Goal: Information Seeking & Learning: Learn about a topic

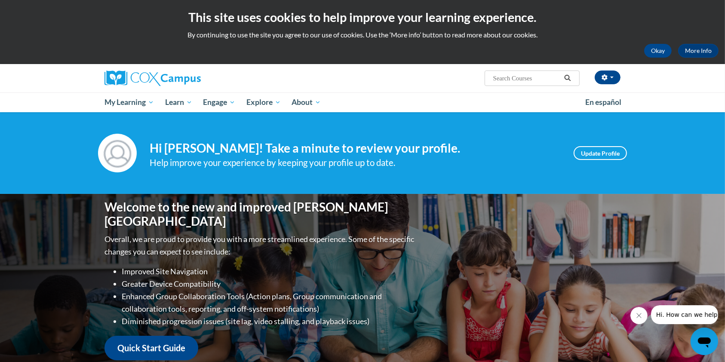
click at [532, 77] on input "Search..." at bounding box center [527, 78] width 69 height 10
type input "fluency"
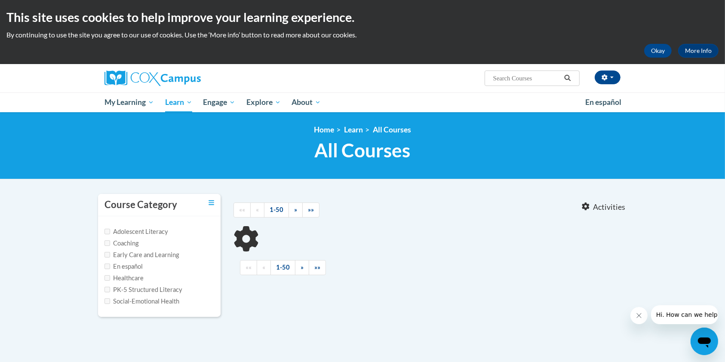
type input "fluency"
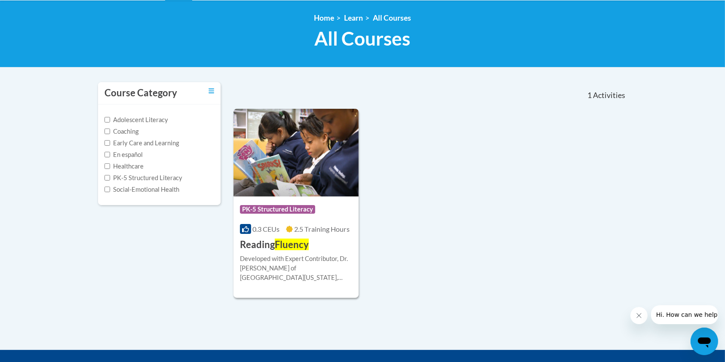
scroll to position [112, 0]
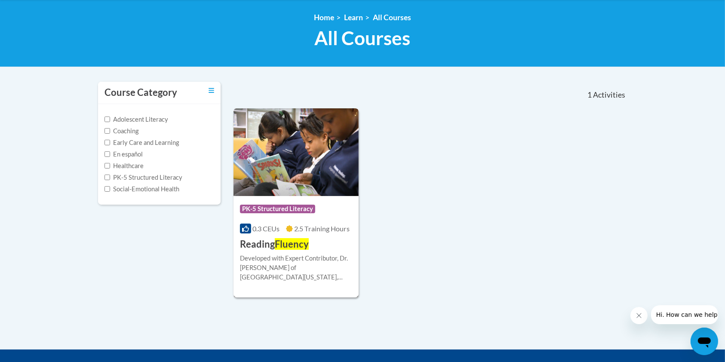
click at [299, 158] on img at bounding box center [296, 152] width 125 height 88
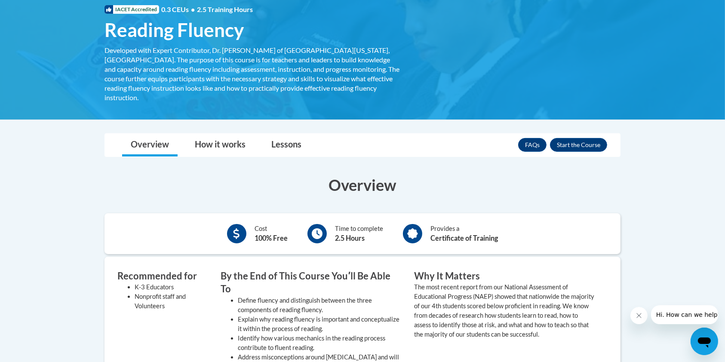
scroll to position [122, 0]
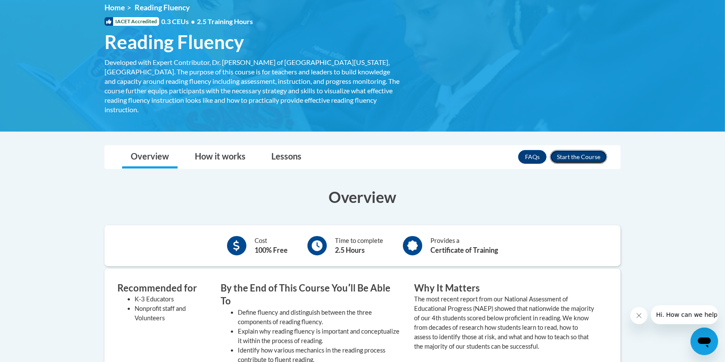
click at [586, 150] on button "Enroll" at bounding box center [578, 157] width 57 height 14
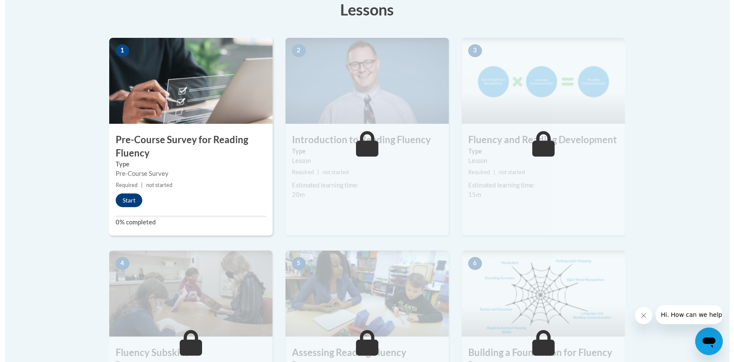
scroll to position [251, 0]
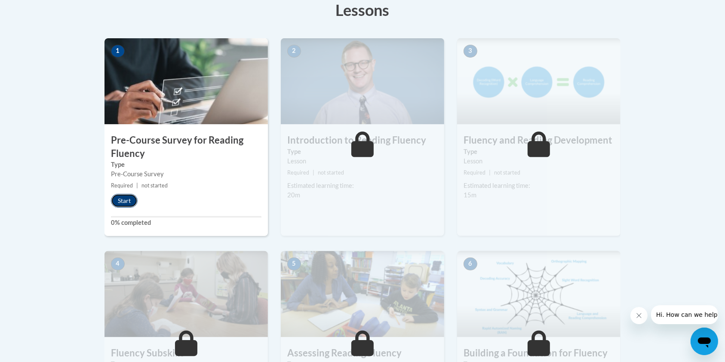
click at [120, 201] on button "Start" at bounding box center [124, 201] width 27 height 14
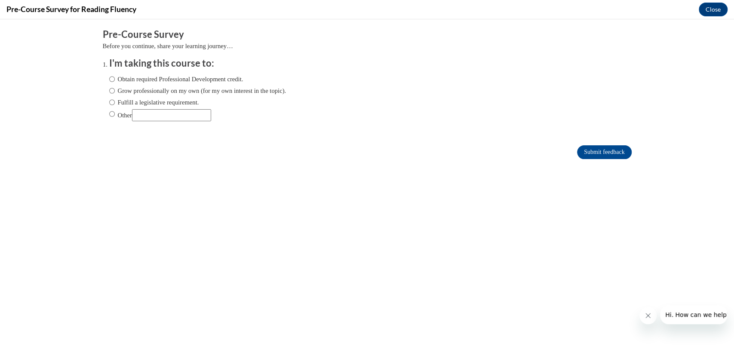
scroll to position [0, 0]
click at [109, 77] on input "Obtain required Professional Development credit." at bounding box center [112, 78] width 6 height 9
radio input "true"
click at [589, 151] on input "Submit feedback" at bounding box center [604, 152] width 54 height 14
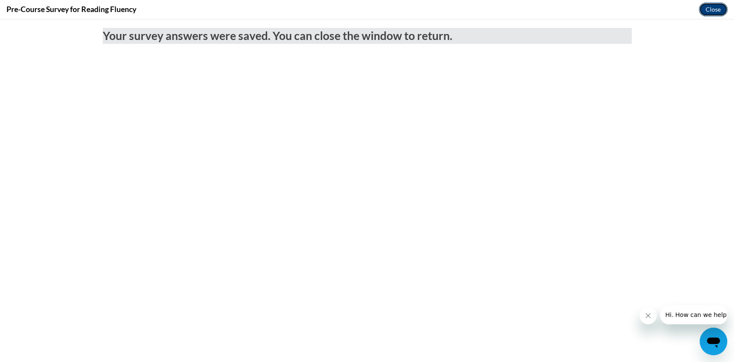
click at [711, 10] on button "Close" at bounding box center [713, 10] width 29 height 14
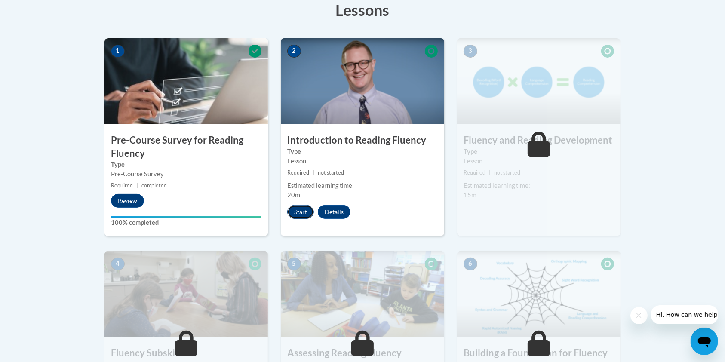
click at [302, 207] on button "Start" at bounding box center [300, 212] width 27 height 14
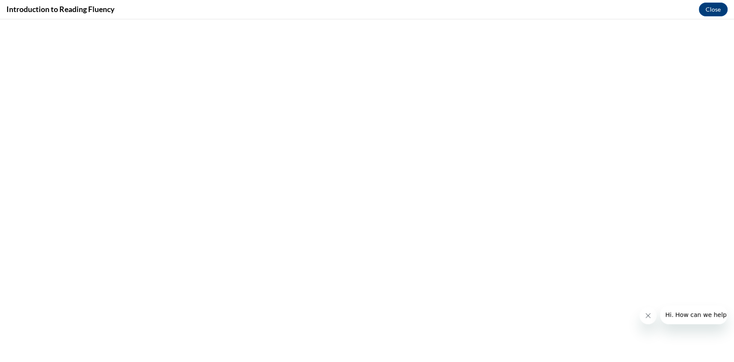
click at [648, 318] on icon "Close message from company" at bounding box center [648, 315] width 7 height 7
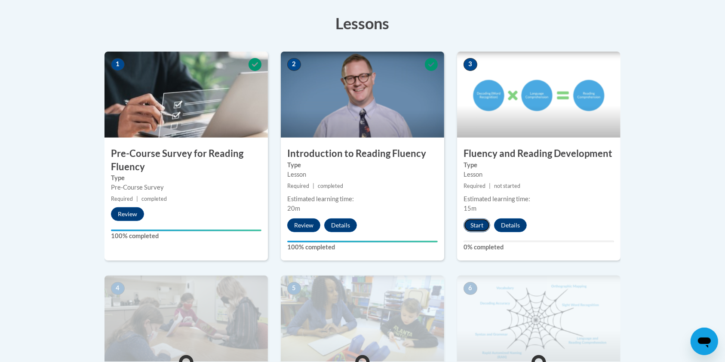
click at [475, 223] on button "Start" at bounding box center [477, 226] width 27 height 14
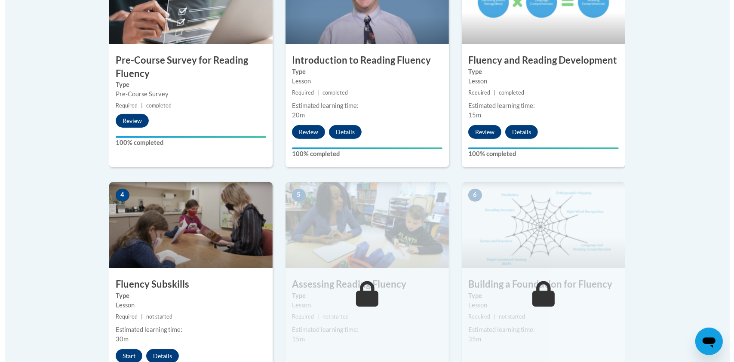
scroll to position [365, 0]
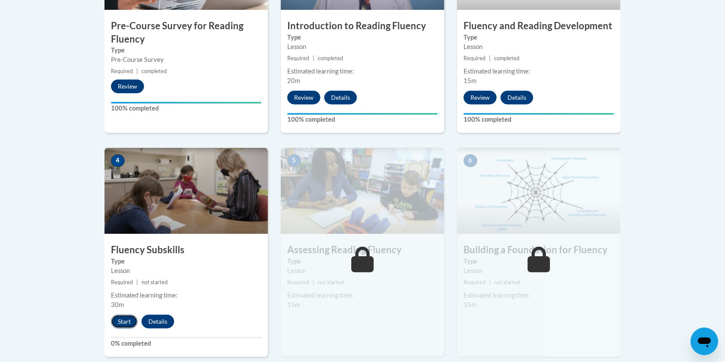
click at [127, 318] on button "Start" at bounding box center [124, 322] width 27 height 14
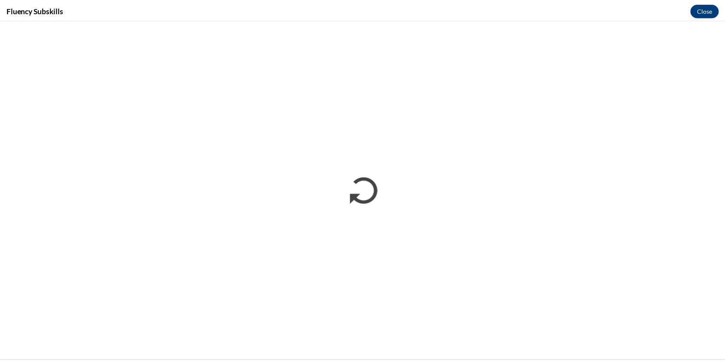
scroll to position [0, 0]
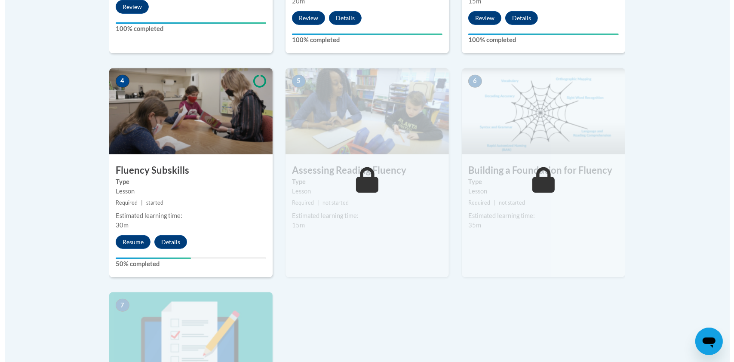
scroll to position [488, 0]
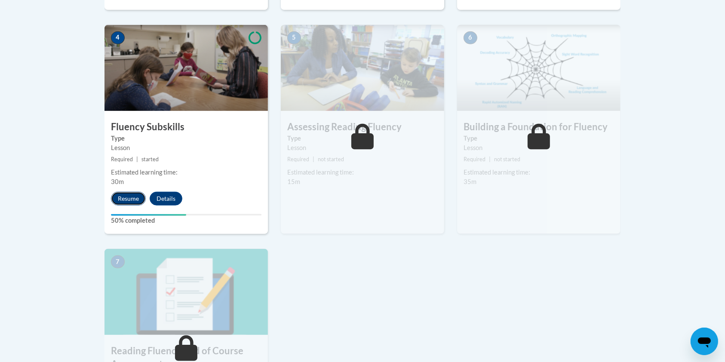
click at [126, 193] on button "Resume" at bounding box center [128, 199] width 35 height 14
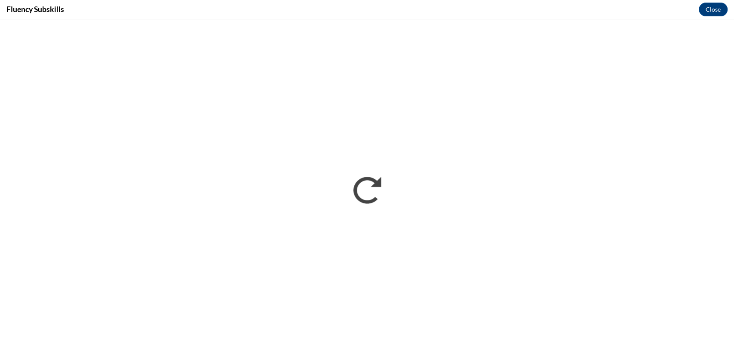
scroll to position [0, 0]
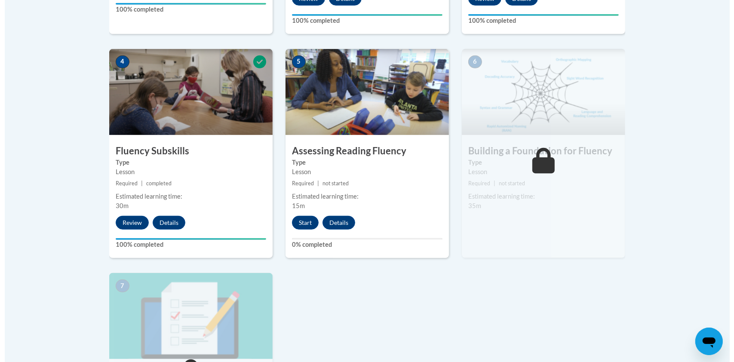
scroll to position [447, 0]
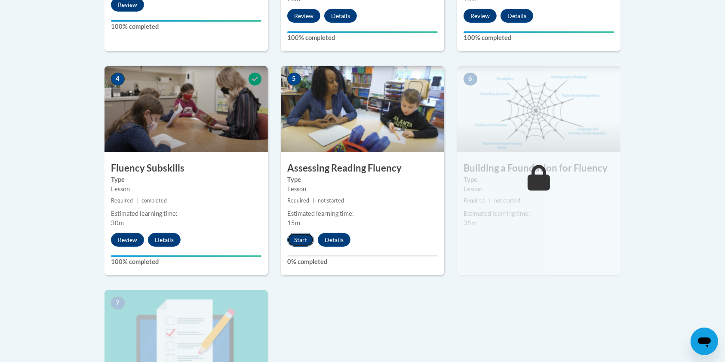
click at [302, 236] on button "Start" at bounding box center [300, 240] width 27 height 14
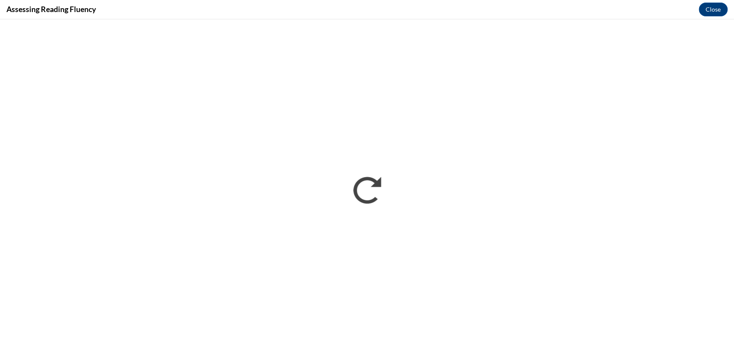
scroll to position [0, 0]
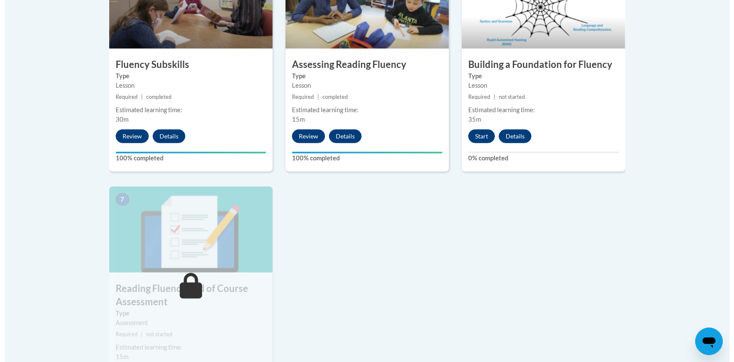
scroll to position [551, 0]
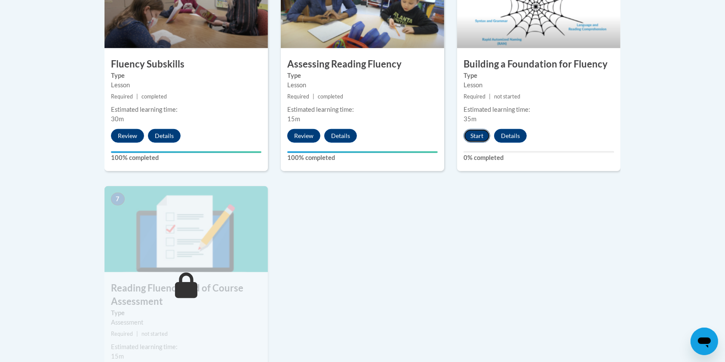
click at [476, 132] on button "Start" at bounding box center [477, 136] width 27 height 14
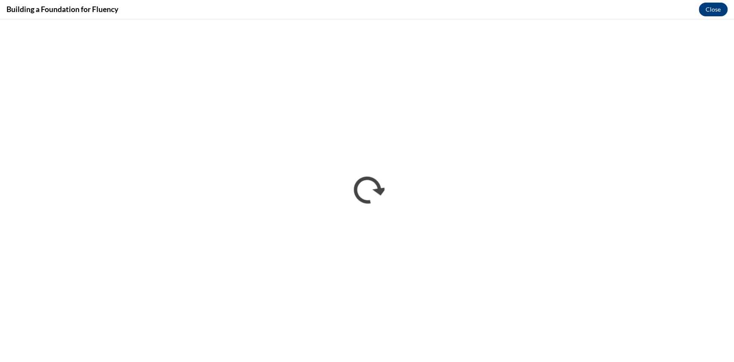
scroll to position [0, 0]
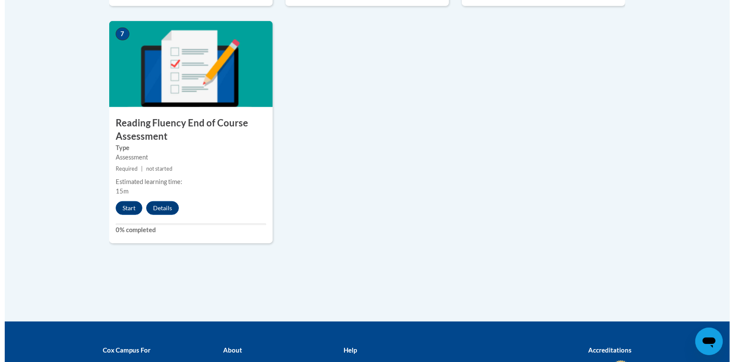
scroll to position [716, 0]
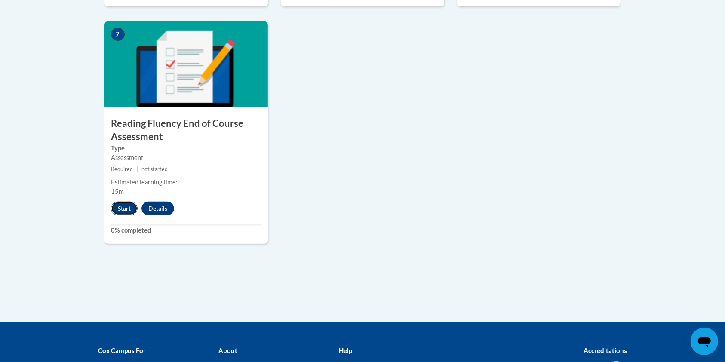
click at [130, 206] on button "Start" at bounding box center [124, 209] width 27 height 14
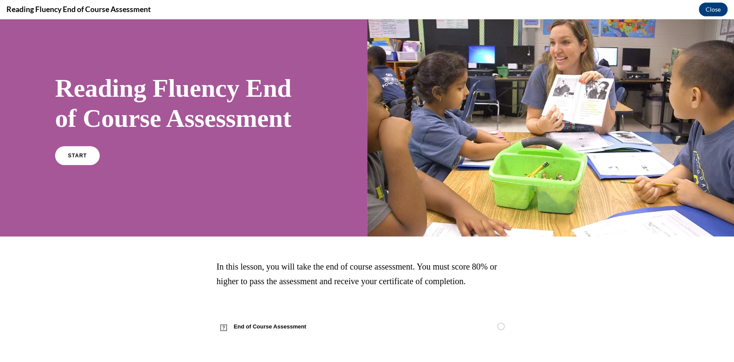
scroll to position [0, 0]
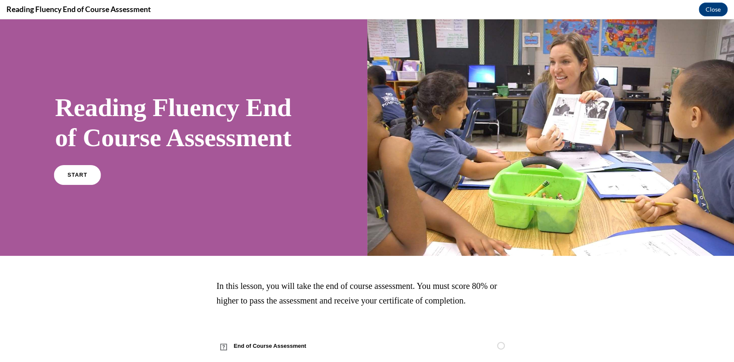
click at [86, 185] on link "START" at bounding box center [77, 175] width 47 height 20
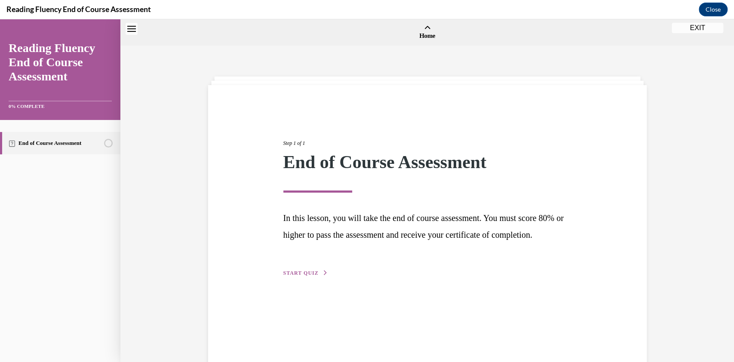
scroll to position [27, 0]
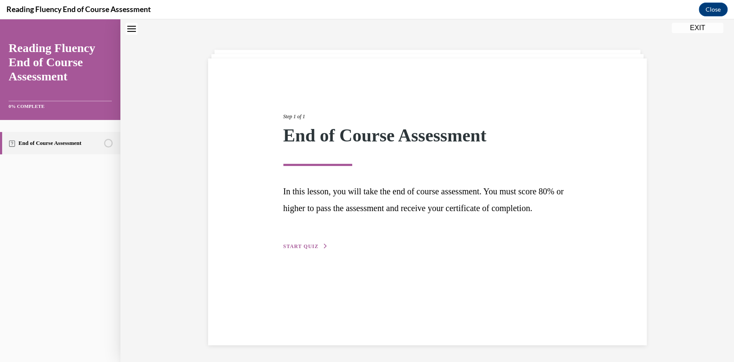
click at [298, 249] on span "START QUIZ" at bounding box center [300, 246] width 35 height 6
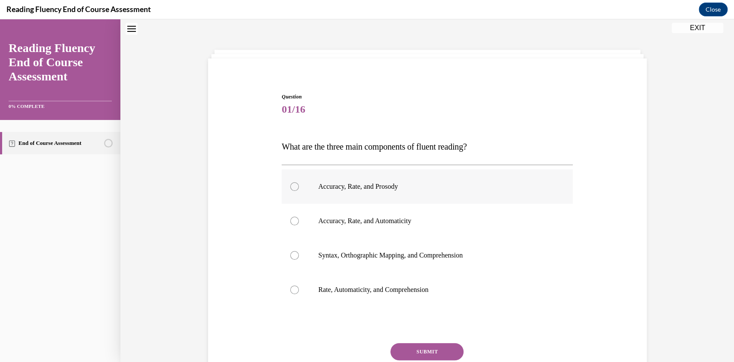
click at [292, 184] on div at bounding box center [294, 186] width 9 height 9
click at [292, 184] on input "Accuracy, Rate, and Prosody" at bounding box center [294, 186] width 9 height 9
radio input "true"
click at [405, 344] on button "SUBMIT" at bounding box center [427, 351] width 73 height 17
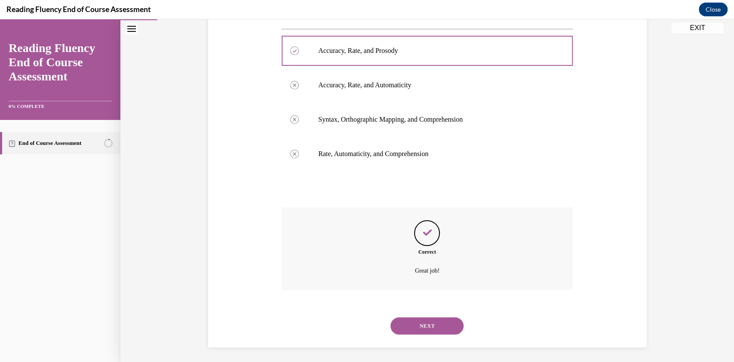
scroll to position [165, 0]
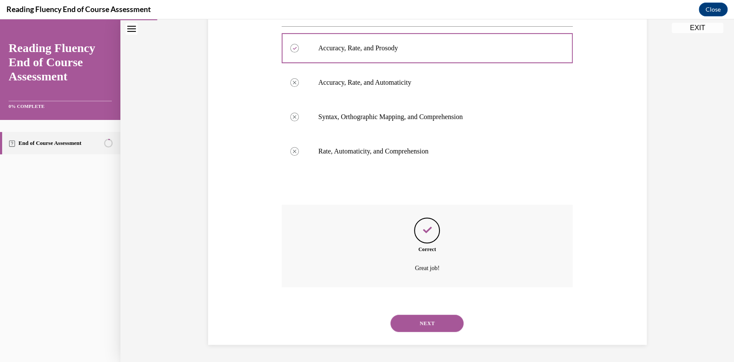
click at [416, 327] on button "NEXT" at bounding box center [427, 323] width 73 height 17
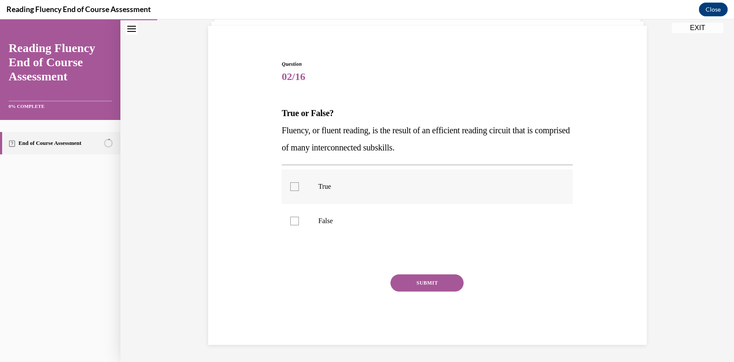
click at [293, 197] on label "True" at bounding box center [427, 186] width 291 height 34
click at [293, 191] on input "True" at bounding box center [294, 186] width 9 height 9
checkbox input "true"
click at [421, 286] on button "SUBMIT" at bounding box center [427, 282] width 73 height 17
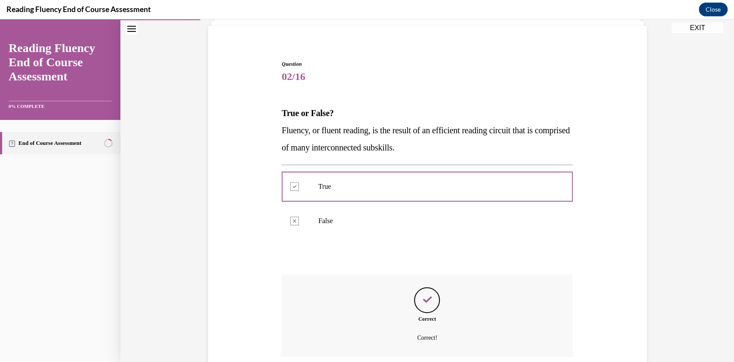
scroll to position [129, 0]
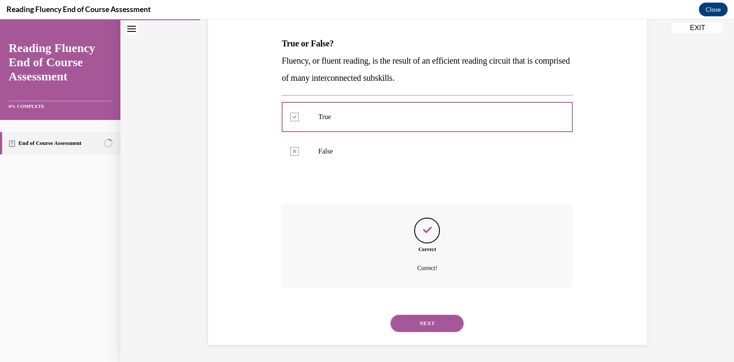
click at [416, 324] on button "NEXT" at bounding box center [427, 323] width 73 height 17
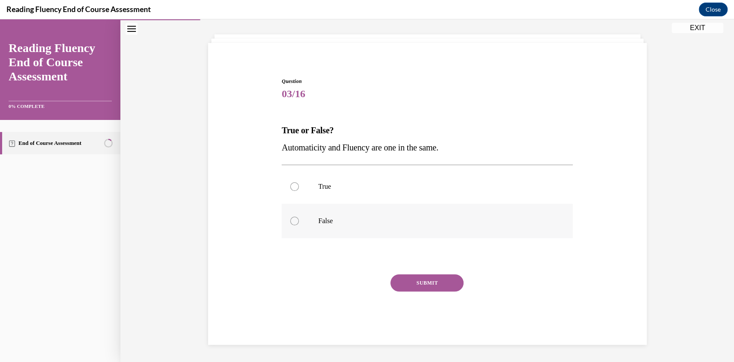
click at [294, 221] on div at bounding box center [294, 221] width 9 height 9
click at [294, 221] on input "False" at bounding box center [294, 221] width 9 height 9
radio input "true"
click at [416, 289] on button "SUBMIT" at bounding box center [427, 282] width 73 height 17
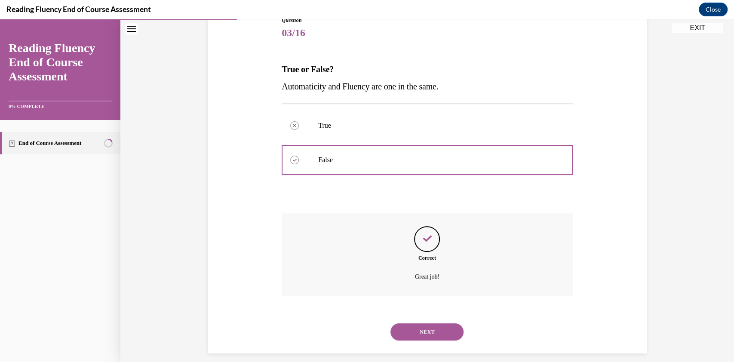
scroll to position [112, 0]
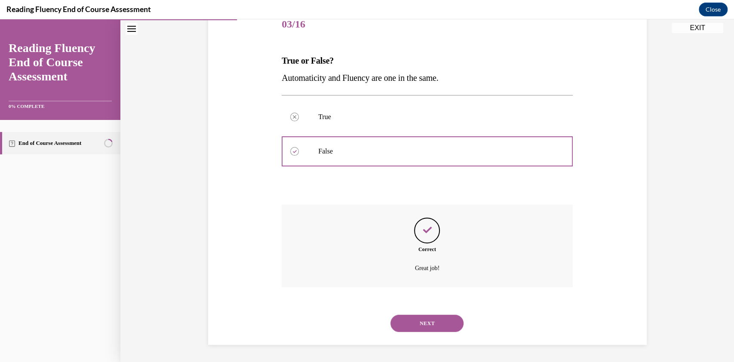
click at [416, 322] on button "NEXT" at bounding box center [427, 323] width 73 height 17
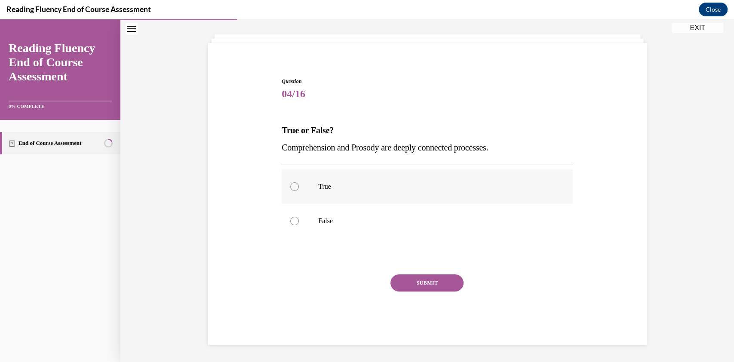
click at [293, 188] on div at bounding box center [294, 186] width 9 height 9
click at [293, 188] on input "True" at bounding box center [294, 186] width 9 height 9
radio input "true"
click at [421, 290] on button "SUBMIT" at bounding box center [427, 282] width 73 height 17
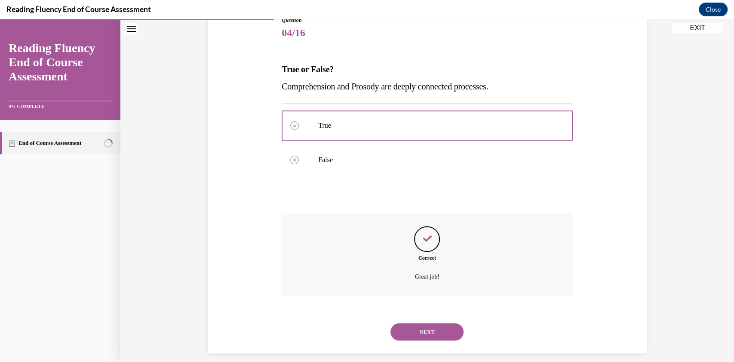
scroll to position [112, 0]
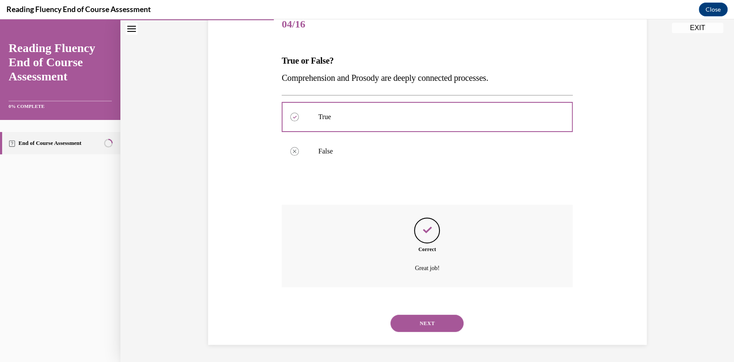
click at [416, 322] on button "NEXT" at bounding box center [427, 323] width 73 height 17
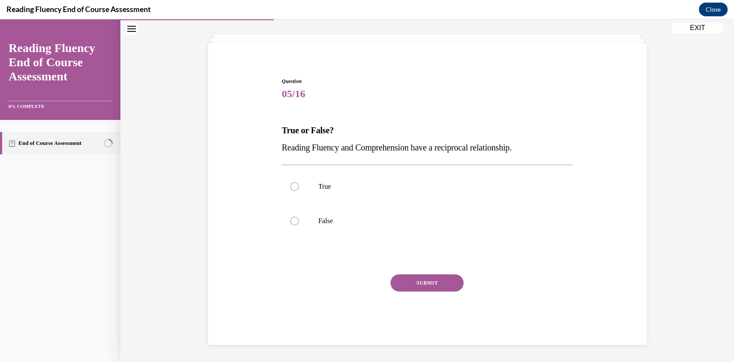
scroll to position [42, 0]
click at [290, 186] on div at bounding box center [294, 186] width 9 height 9
click at [290, 186] on input "True" at bounding box center [294, 186] width 9 height 9
radio input "true"
click at [409, 285] on button "SUBMIT" at bounding box center [427, 282] width 73 height 17
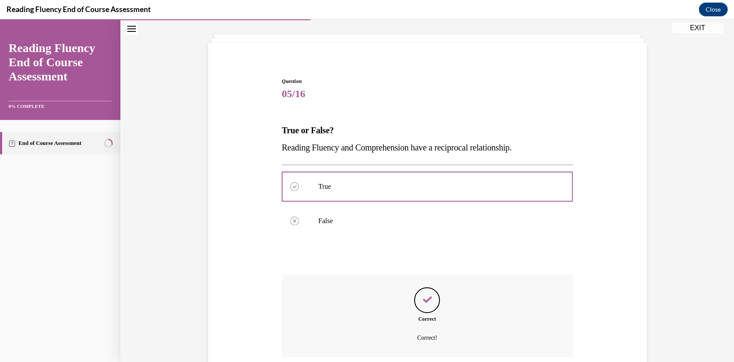
scroll to position [112, 0]
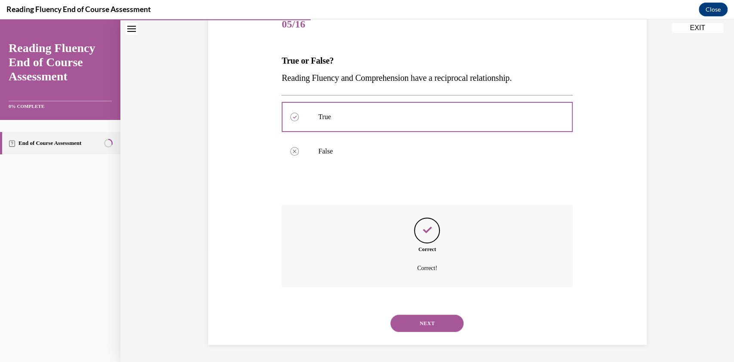
click at [413, 325] on button "NEXT" at bounding box center [427, 323] width 73 height 17
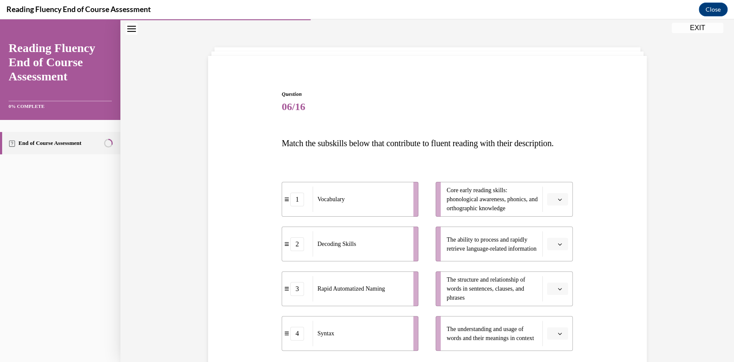
scroll to position [45, 0]
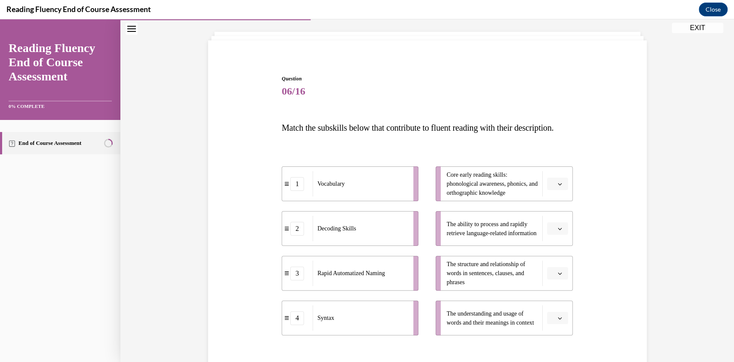
click at [557, 321] on span "button" at bounding box center [560, 318] width 6 height 6
click at [549, 265] on span "1" at bounding box center [549, 264] width 3 height 7
click at [554, 291] on li "The structure and relationship of words in sentences, clauses, and phrases" at bounding box center [504, 273] width 137 height 35
click at [558, 276] on icon "button" at bounding box center [560, 273] width 4 height 4
click at [547, 266] on div "4" at bounding box center [553, 271] width 22 height 17
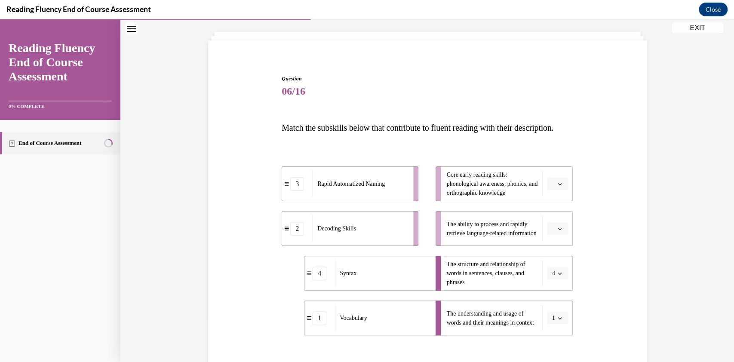
click at [557, 235] on button "button" at bounding box center [557, 228] width 21 height 13
click at [551, 315] on span "3" at bounding box center [549, 316] width 3 height 7
click at [552, 191] on button "button" at bounding box center [557, 184] width 21 height 13
click at [550, 249] on div "2" at bounding box center [553, 254] width 22 height 17
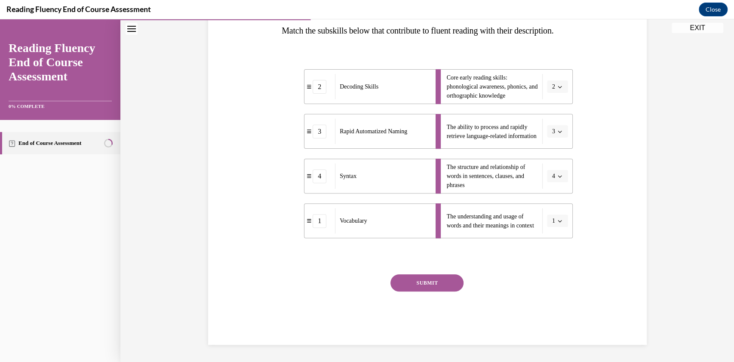
scroll to position [152, 0]
click at [429, 287] on button "SUBMIT" at bounding box center [427, 282] width 73 height 17
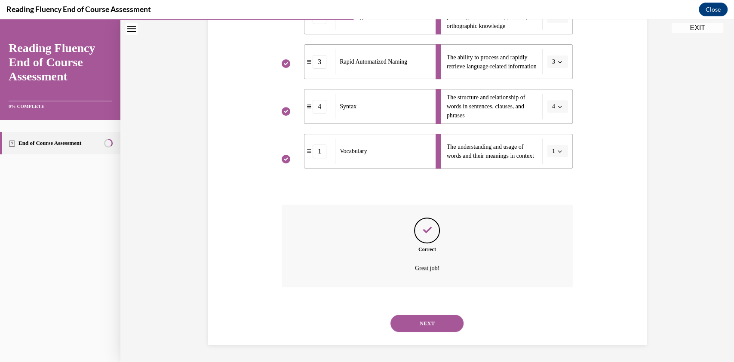
scroll to position [229, 0]
click at [418, 320] on button "NEXT" at bounding box center [427, 323] width 73 height 17
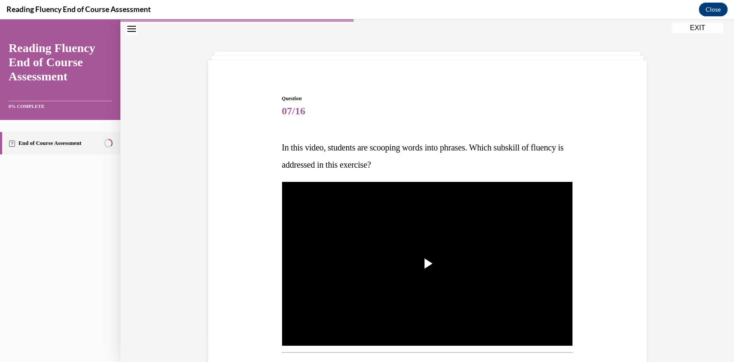
scroll to position [53, 0]
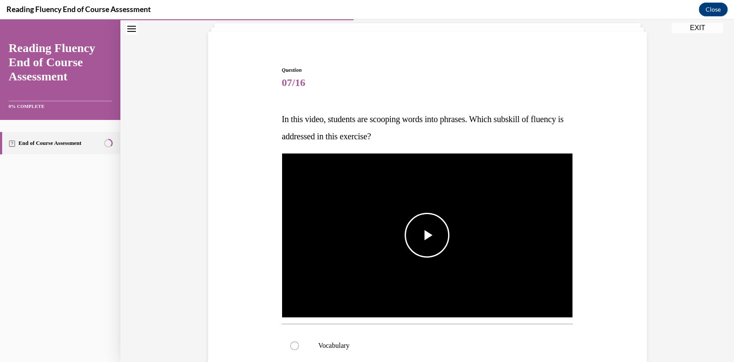
click at [427, 235] on span "Video player" at bounding box center [427, 235] width 0 height 0
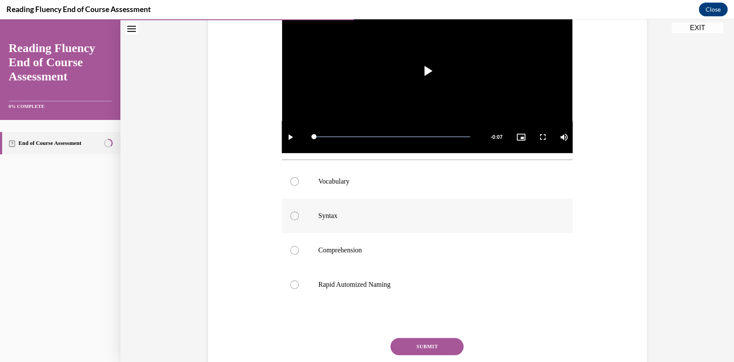
scroll to position [217, 0]
click at [292, 256] on label "Comprehension" at bounding box center [427, 251] width 291 height 34
click at [292, 255] on input "Comprehension" at bounding box center [294, 250] width 9 height 9
radio input "true"
click at [408, 342] on button "SUBMIT" at bounding box center [427, 347] width 73 height 17
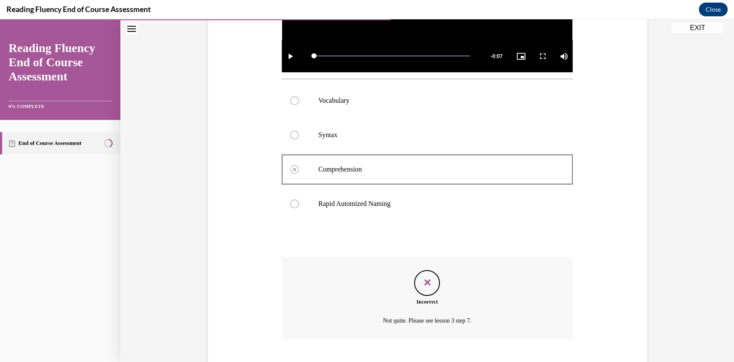
scroll to position [351, 0]
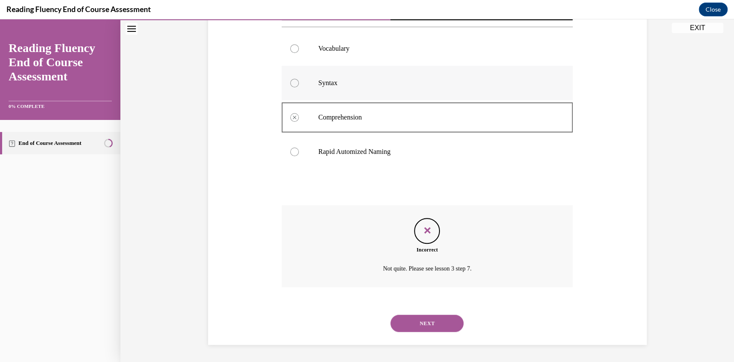
click at [290, 80] on div at bounding box center [294, 83] width 9 height 9
click at [416, 315] on button "NEXT" at bounding box center [427, 323] width 73 height 17
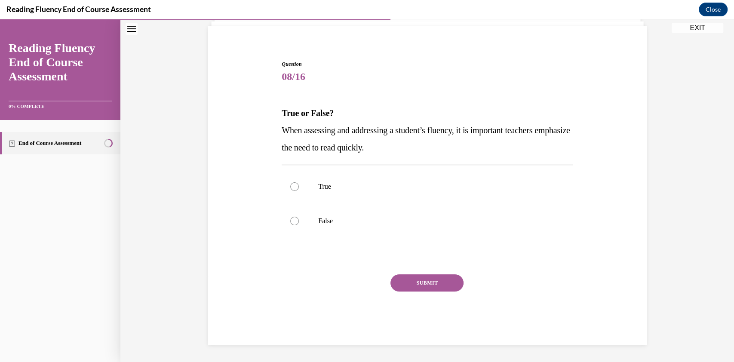
scroll to position [59, 0]
click at [297, 222] on label "False" at bounding box center [427, 221] width 291 height 34
click at [297, 222] on input "False" at bounding box center [294, 221] width 9 height 9
radio input "true"
click at [415, 286] on button "SUBMIT" at bounding box center [427, 282] width 73 height 17
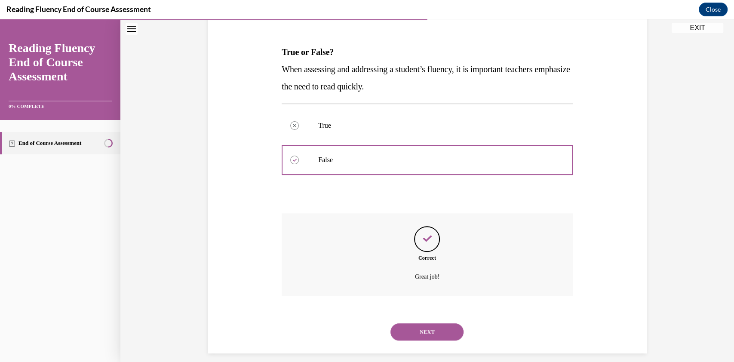
scroll to position [129, 0]
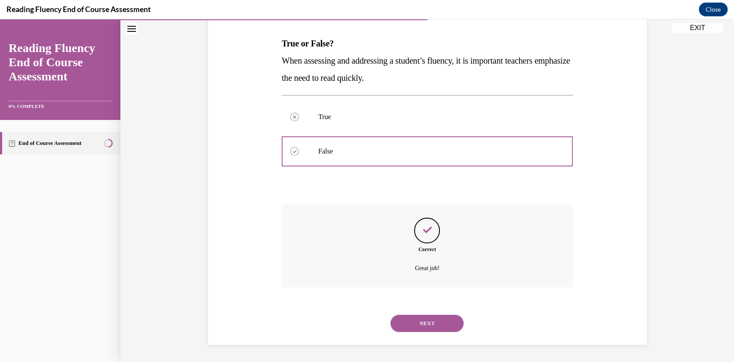
click at [413, 319] on button "NEXT" at bounding box center [427, 323] width 73 height 17
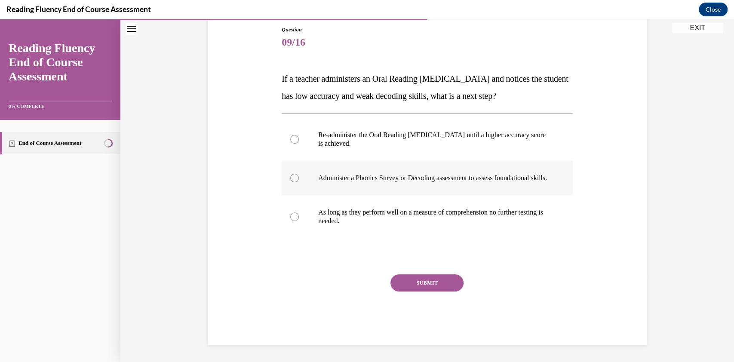
click at [294, 181] on div at bounding box center [294, 178] width 9 height 9
click at [294, 181] on input "Administer a Phonics Survey or Decoding assessment to assess foundational skill…" at bounding box center [294, 178] width 9 height 9
radio input "true"
click at [409, 285] on button "SUBMIT" at bounding box center [427, 282] width 73 height 17
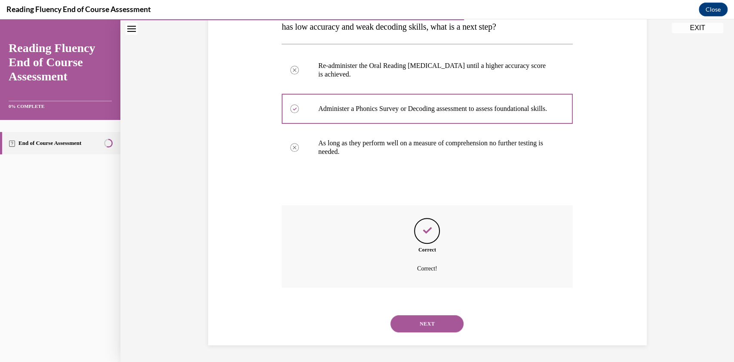
scroll to position [172, 0]
click at [419, 323] on button "NEXT" at bounding box center [427, 323] width 73 height 17
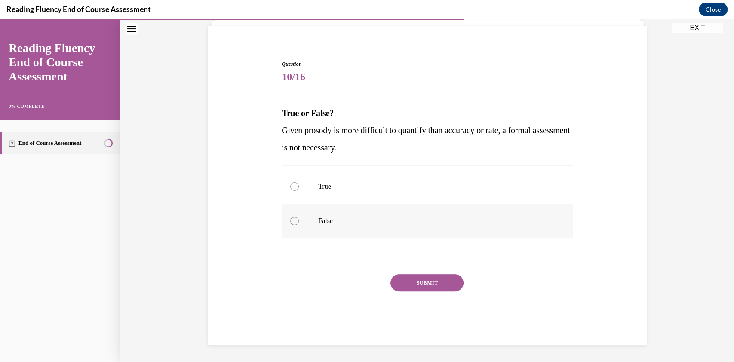
click at [289, 227] on label "False" at bounding box center [427, 221] width 291 height 34
click at [290, 225] on input "False" at bounding box center [294, 221] width 9 height 9
radio input "true"
click at [433, 282] on button "SUBMIT" at bounding box center [427, 282] width 73 height 17
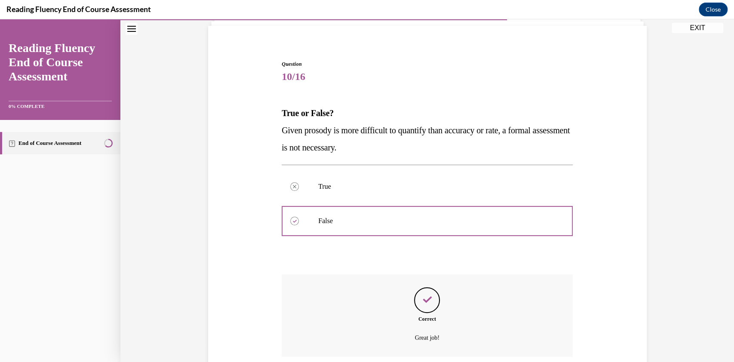
scroll to position [129, 0]
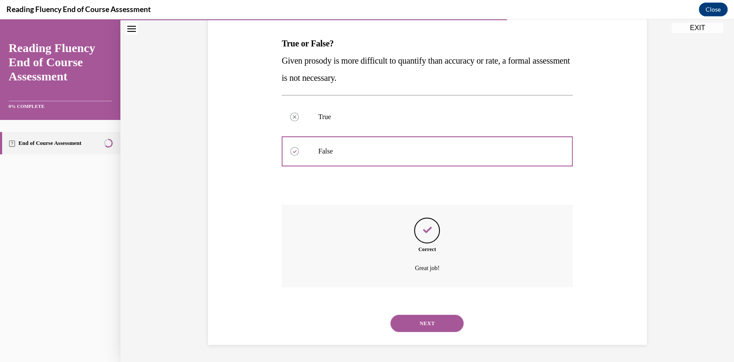
click at [429, 322] on button "NEXT" at bounding box center [427, 323] width 73 height 17
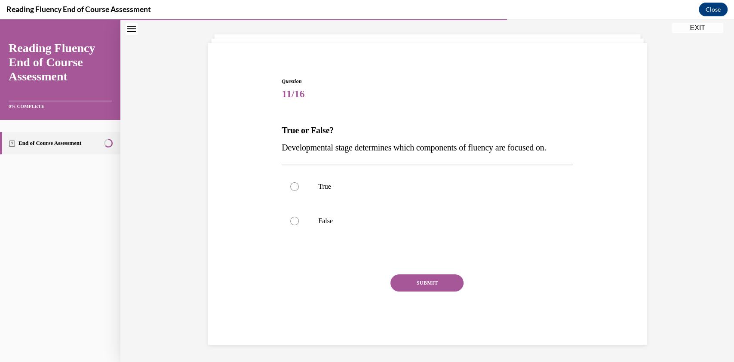
scroll to position [42, 0]
click at [290, 186] on div at bounding box center [294, 186] width 9 height 9
click at [290, 186] on input "True" at bounding box center [294, 186] width 9 height 9
radio input "true"
click at [410, 280] on button "SUBMIT" at bounding box center [427, 282] width 73 height 17
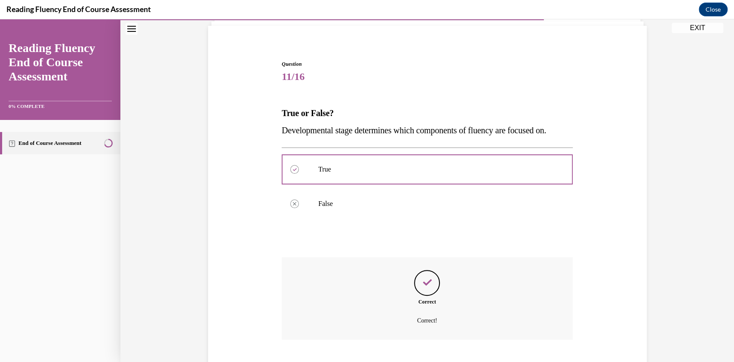
scroll to position [112, 0]
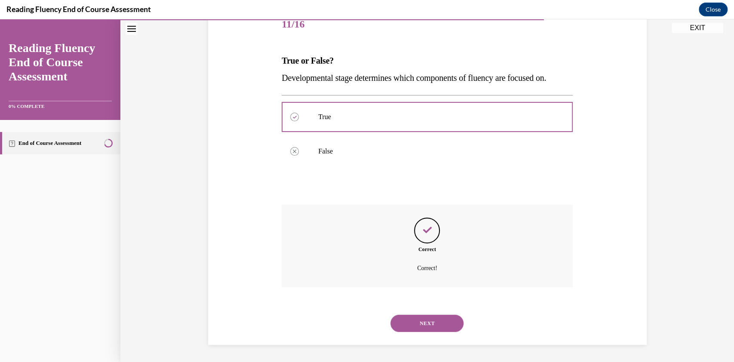
click at [418, 326] on button "NEXT" at bounding box center [427, 323] width 73 height 17
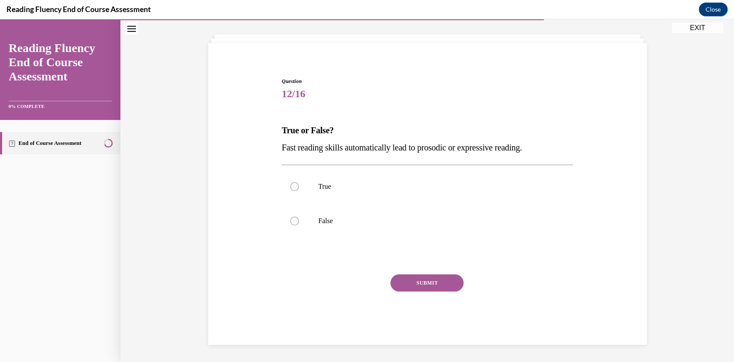
scroll to position [42, 0]
click at [290, 222] on div at bounding box center [294, 221] width 9 height 9
click at [290, 222] on input "False" at bounding box center [294, 221] width 9 height 9
radio input "true"
click at [428, 280] on button "SUBMIT" at bounding box center [427, 282] width 73 height 17
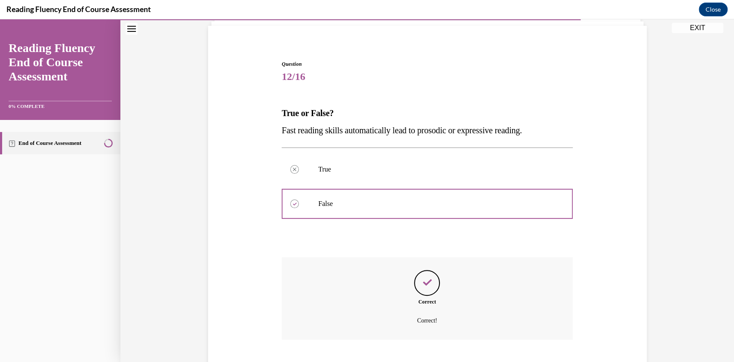
scroll to position [112, 0]
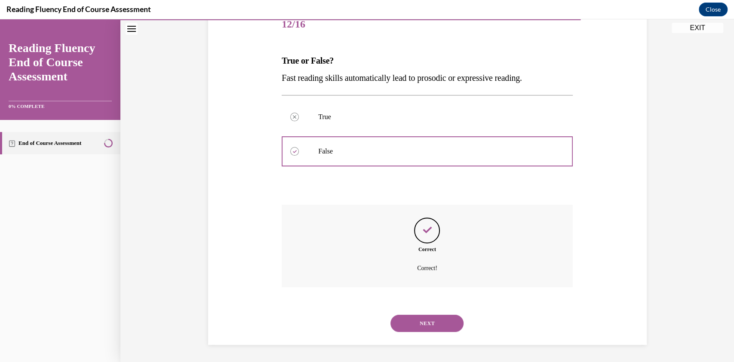
click at [420, 322] on button "NEXT" at bounding box center [427, 323] width 73 height 17
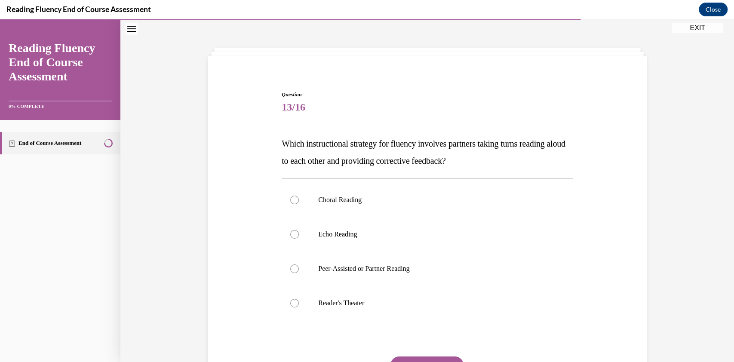
scroll to position [44, 0]
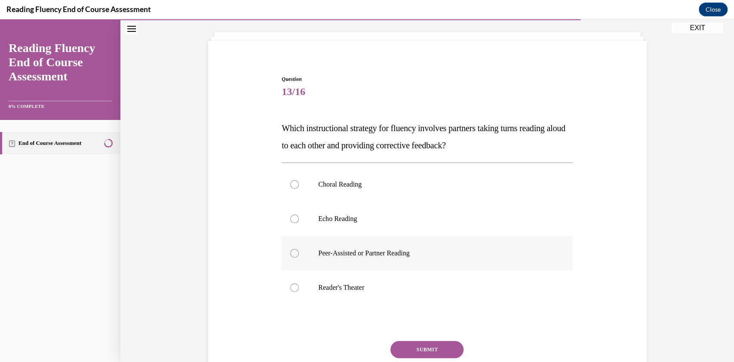
click at [293, 253] on div at bounding box center [294, 253] width 9 height 9
click at [293, 253] on input "Peer-Assisted or Partner Reading" at bounding box center [294, 253] width 9 height 9
radio input "true"
click at [416, 350] on button "SUBMIT" at bounding box center [427, 349] width 73 height 17
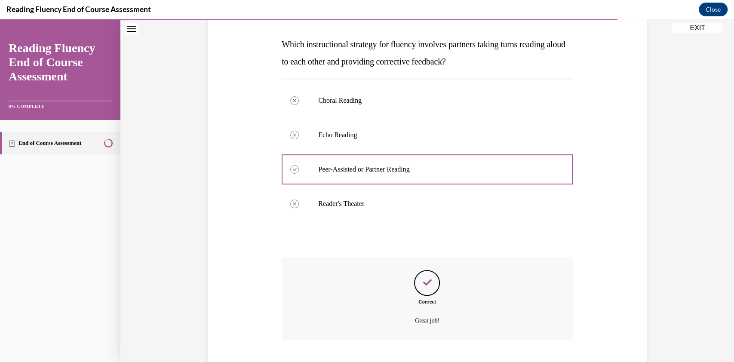
scroll to position [181, 0]
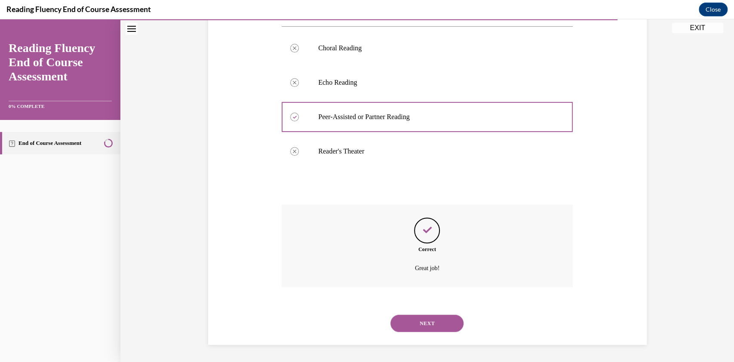
click at [422, 316] on button "NEXT" at bounding box center [427, 323] width 73 height 17
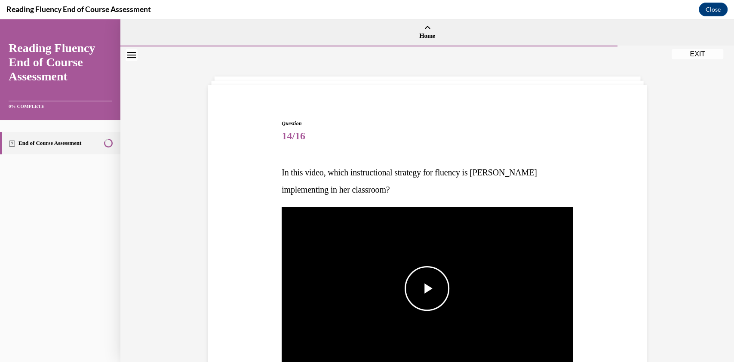
click at [427, 289] on span "Video player" at bounding box center [427, 289] width 0 height 0
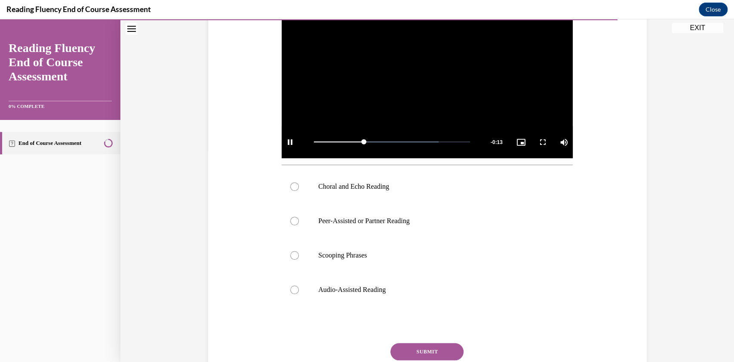
scroll to position [214, 0]
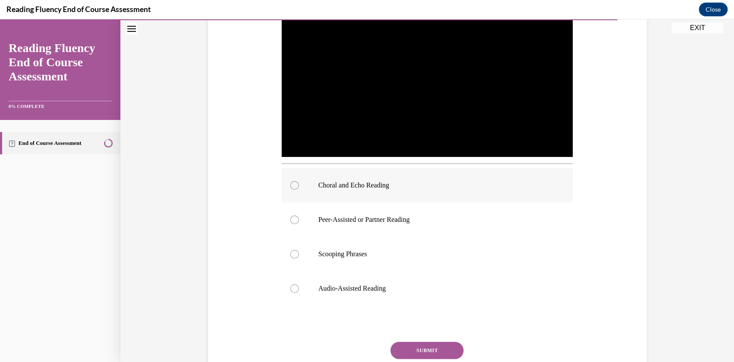
click at [290, 184] on div at bounding box center [294, 185] width 9 height 9
click at [290, 184] on input "Choral and Echo Reading" at bounding box center [294, 185] width 9 height 9
radio input "true"
click at [432, 347] on button "SUBMIT" at bounding box center [427, 350] width 73 height 17
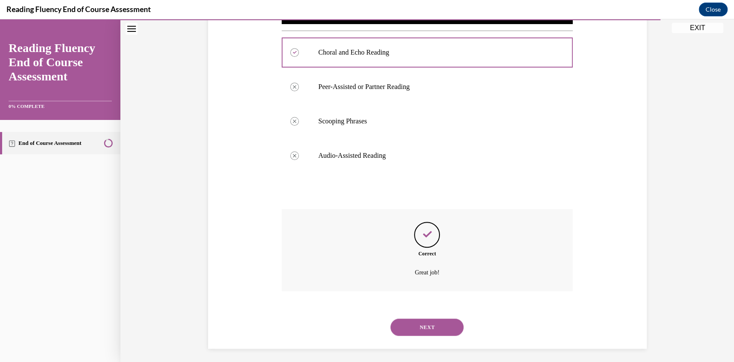
scroll to position [351, 0]
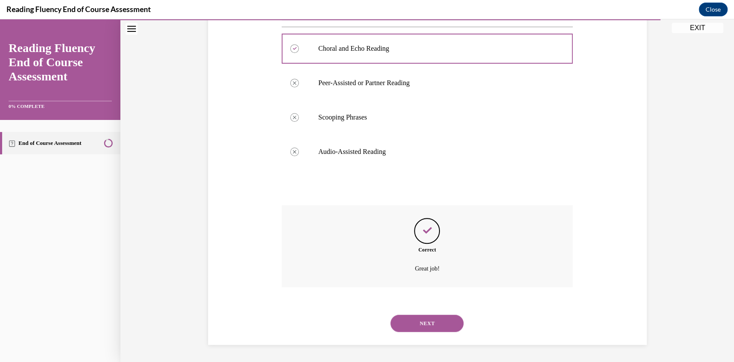
click at [430, 329] on button "NEXT" at bounding box center [427, 323] width 73 height 17
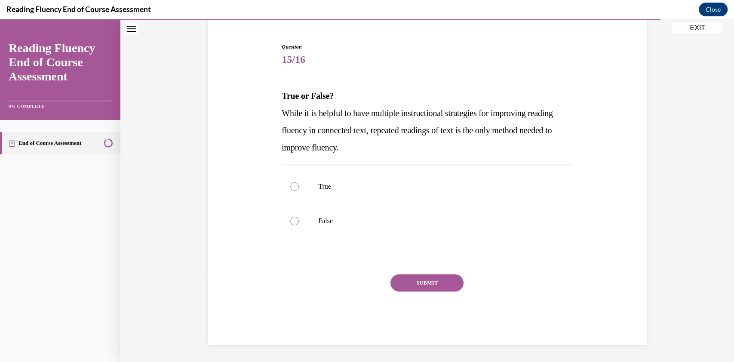
scroll to position [77, 0]
click at [300, 220] on label "False" at bounding box center [427, 221] width 291 height 34
click at [299, 220] on input "False" at bounding box center [294, 221] width 9 height 9
radio input "true"
click at [403, 277] on button "SUBMIT" at bounding box center [427, 282] width 73 height 17
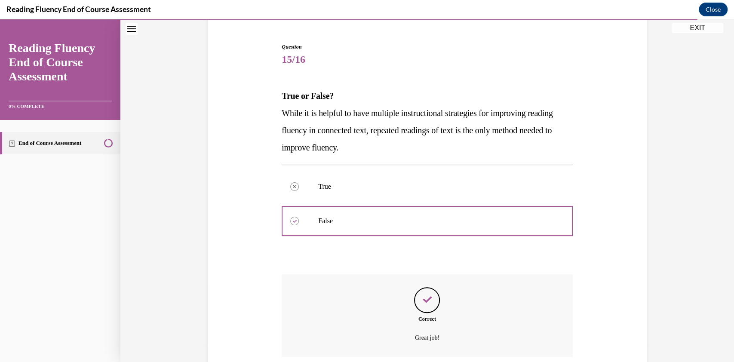
scroll to position [146, 0]
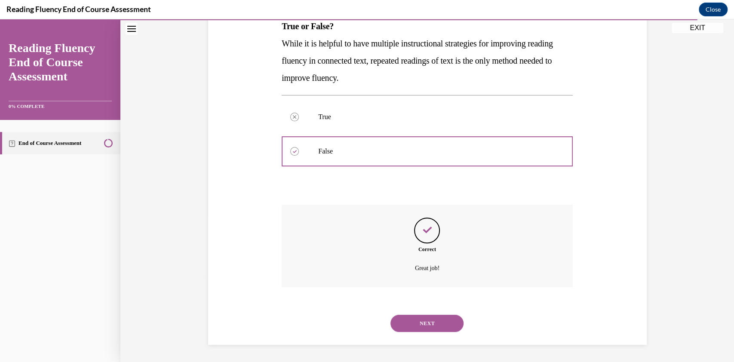
click at [423, 321] on button "NEXT" at bounding box center [427, 323] width 73 height 17
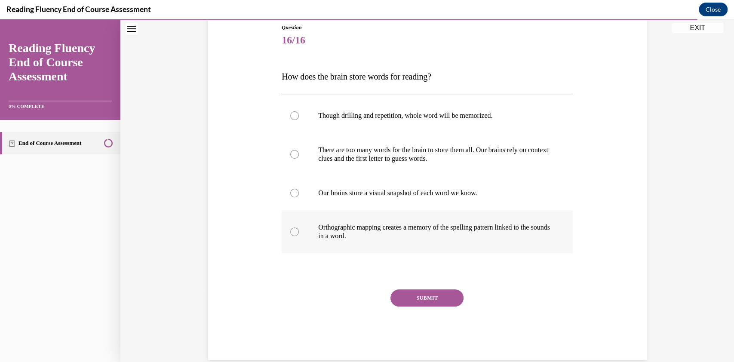
click at [297, 234] on label "Orthographic mapping creates a memory of the spelling pattern linked to the sou…" at bounding box center [427, 231] width 291 height 43
click at [297, 234] on input "Orthographic mapping creates a memory of the spelling pattern linked to the sou…" at bounding box center [294, 232] width 9 height 9
radio input "true"
click at [419, 305] on button "SUBMIT" at bounding box center [427, 298] width 73 height 17
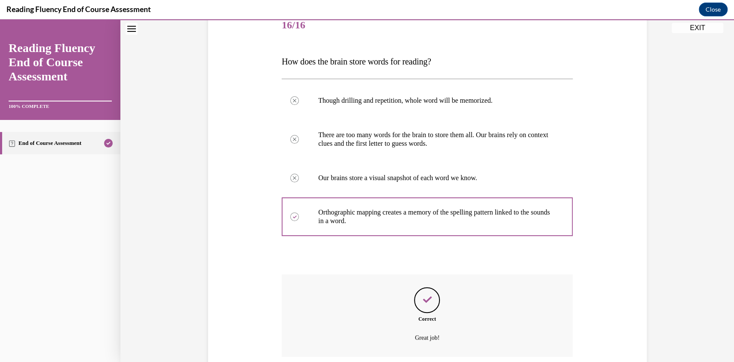
scroll to position [181, 0]
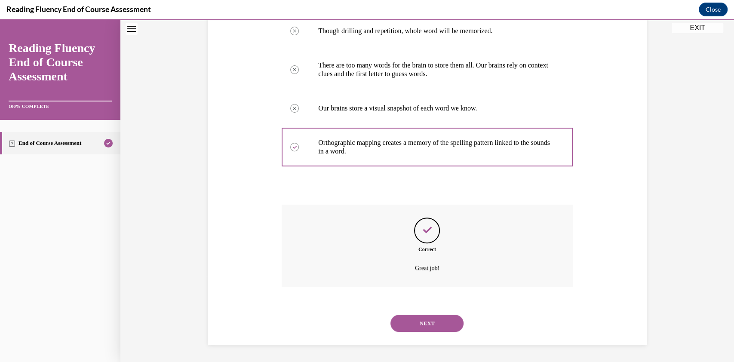
click at [420, 321] on button "NEXT" at bounding box center [427, 323] width 73 height 17
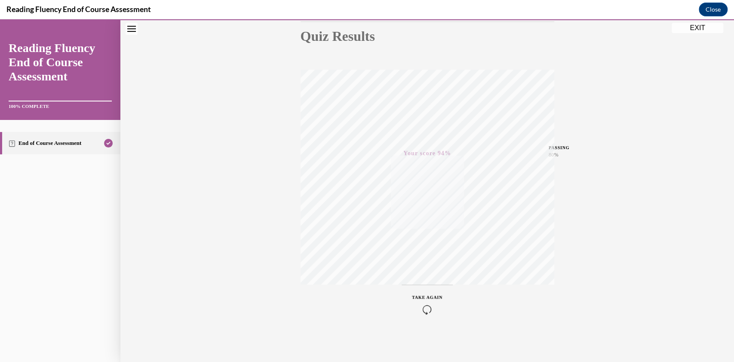
scroll to position [0, 0]
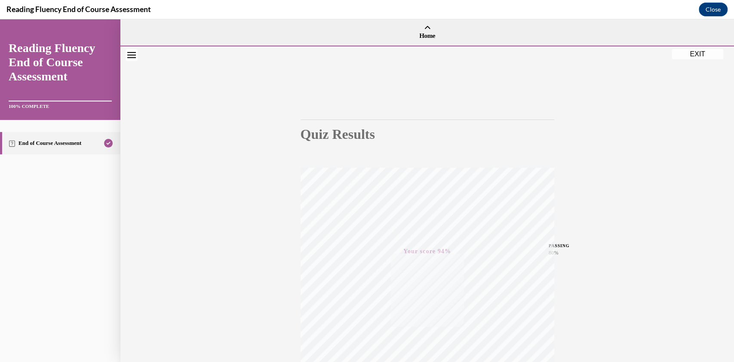
click at [702, 50] on button "EXIT" at bounding box center [698, 54] width 52 height 10
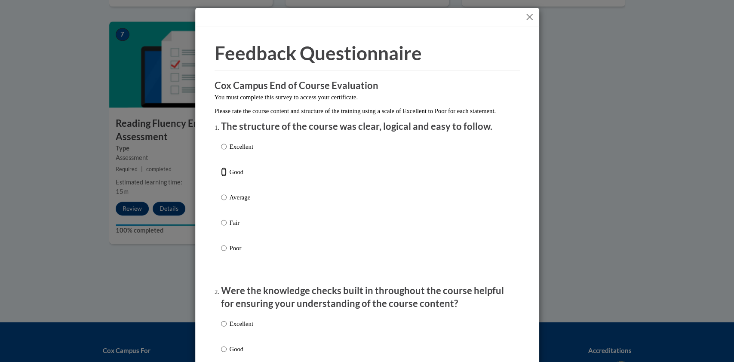
click at [221, 177] on input "Good" at bounding box center [224, 171] width 6 height 9
radio input "true"
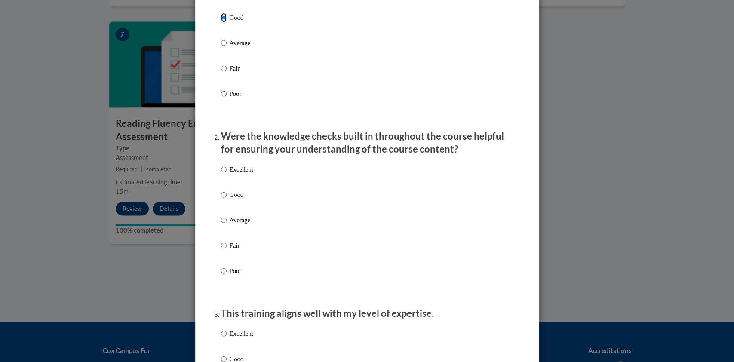
scroll to position [155, 0]
click at [221, 199] on input "Good" at bounding box center [224, 194] width 6 height 9
radio input "true"
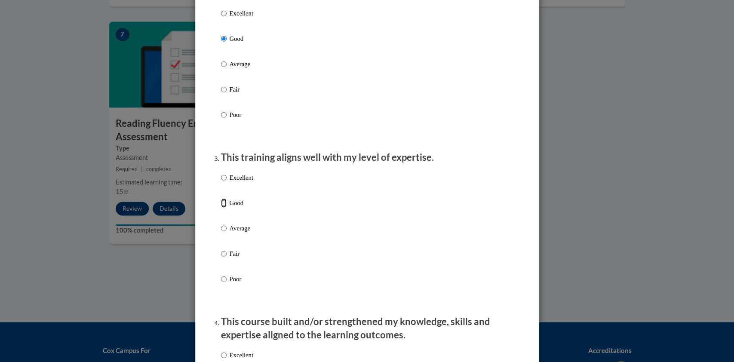
click at [221, 208] on input "Good" at bounding box center [224, 202] width 6 height 9
radio input "true"
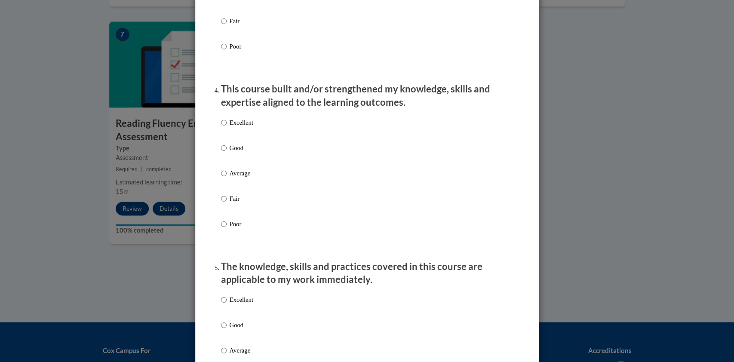
scroll to position [545, 0]
click at [221, 151] on input "Good" at bounding box center [224, 146] width 6 height 9
radio input "true"
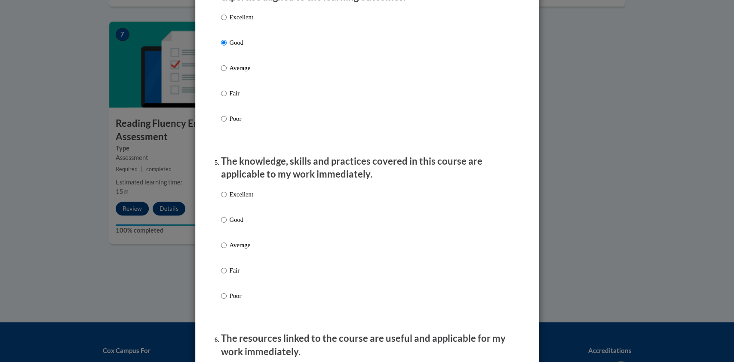
click at [222, 230] on label "Good" at bounding box center [237, 226] width 32 height 23
click at [222, 225] on input "Good" at bounding box center [224, 219] width 6 height 9
radio input "true"
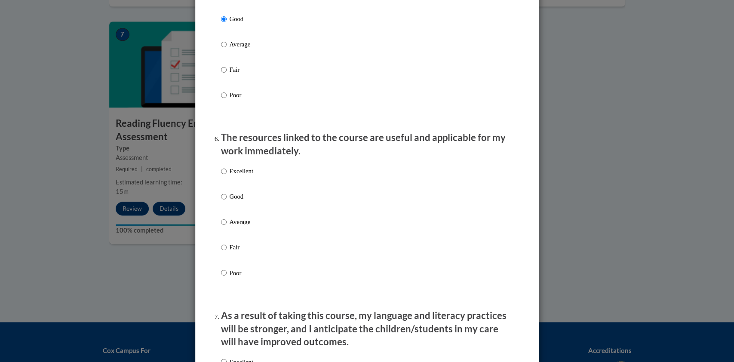
click at [221, 209] on label "Good" at bounding box center [237, 203] width 32 height 23
click at [221, 201] on input "Good" at bounding box center [224, 196] width 6 height 9
radio input "true"
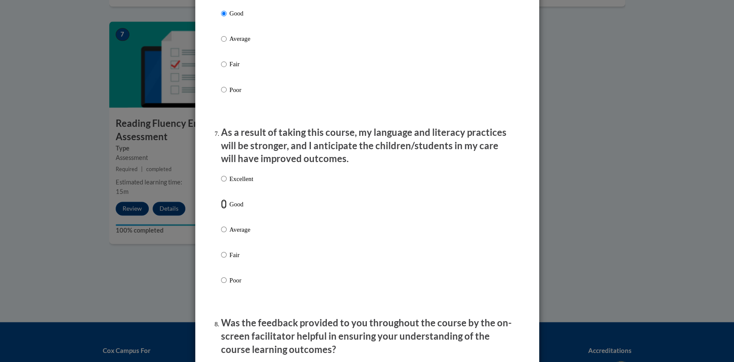
click at [221, 209] on input "Good" at bounding box center [224, 203] width 6 height 9
radio input "true"
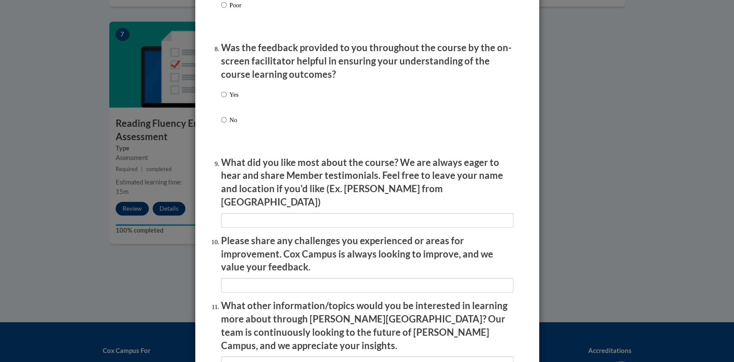
scroll to position [1313, 0]
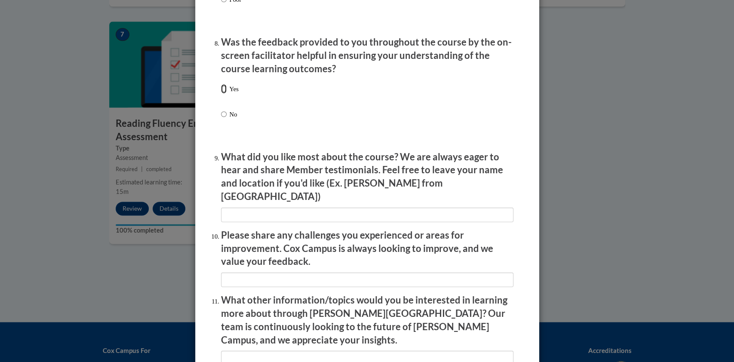
click at [221, 94] on input "Yes" at bounding box center [224, 88] width 6 height 9
radio input "true"
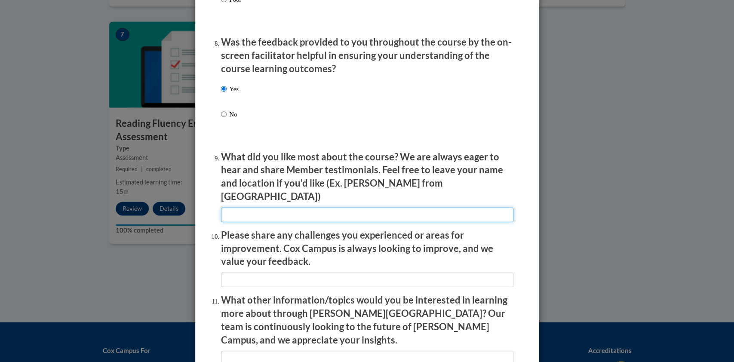
click at [272, 209] on input "textbox" at bounding box center [367, 215] width 293 height 15
type input "Nice instructors"
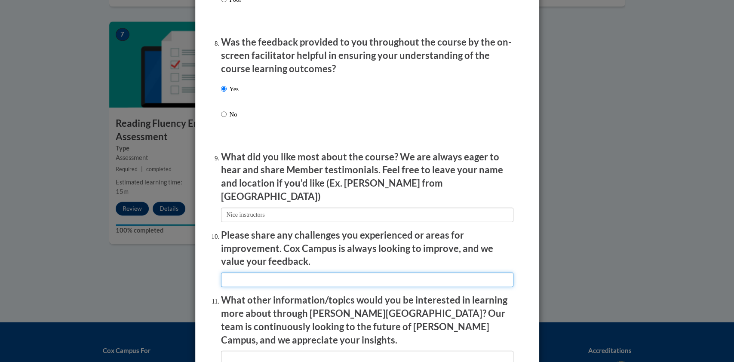
click at [278, 273] on input "textbox" at bounding box center [367, 280] width 293 height 15
type input "Got locked out. Computer said I did not hacve a secure connection"
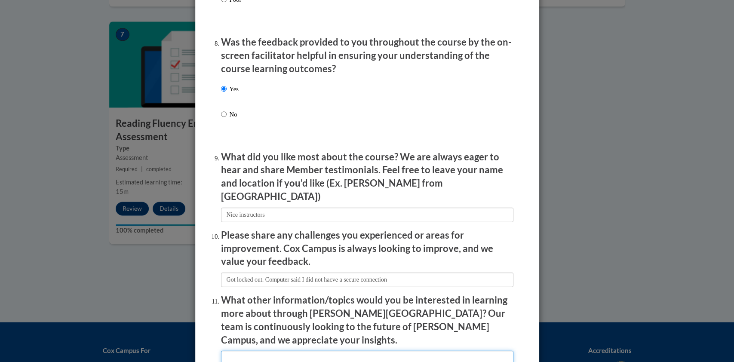
click at [289, 351] on input "textbox" at bounding box center [367, 358] width 293 height 15
type input "none"
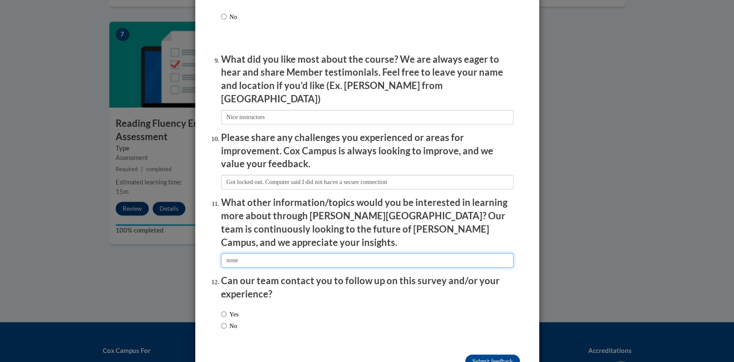
scroll to position [1422, 0]
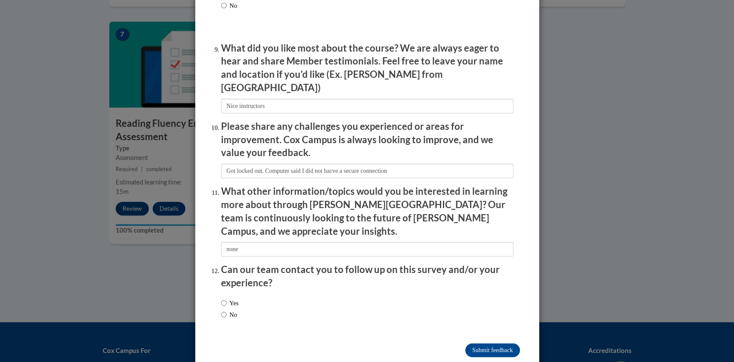
click at [222, 299] on label "Yes" at bounding box center [230, 303] width 18 height 9
click at [222, 299] on input "Yes" at bounding box center [224, 303] width 6 height 9
radio input "true"
click at [222, 310] on input "No" at bounding box center [224, 314] width 6 height 9
radio input "true"
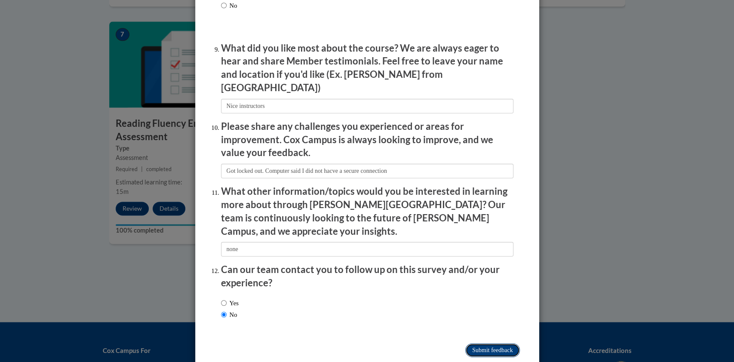
click at [491, 344] on input "Submit feedback" at bounding box center [492, 351] width 54 height 14
